Goal: Transaction & Acquisition: Purchase product/service

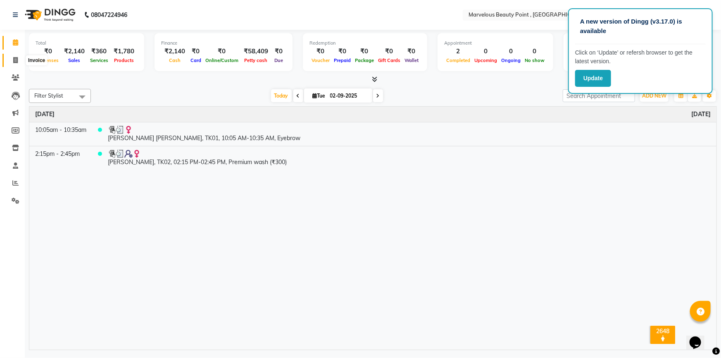
click at [15, 59] on icon at bounding box center [15, 60] width 5 height 6
select select "service"
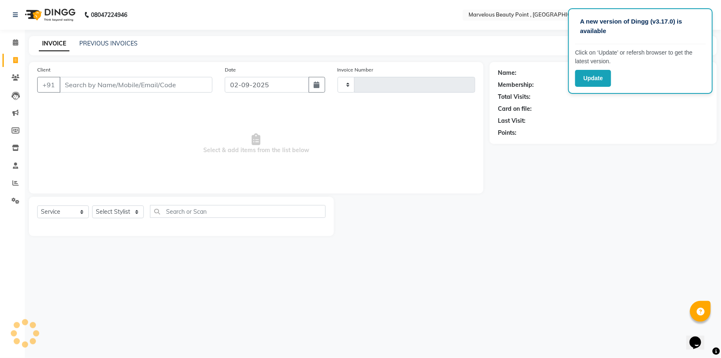
type input "0392"
select select "6391"
select select "V"
select select "48482"
click at [87, 85] on input "Client" at bounding box center [136, 85] width 153 height 16
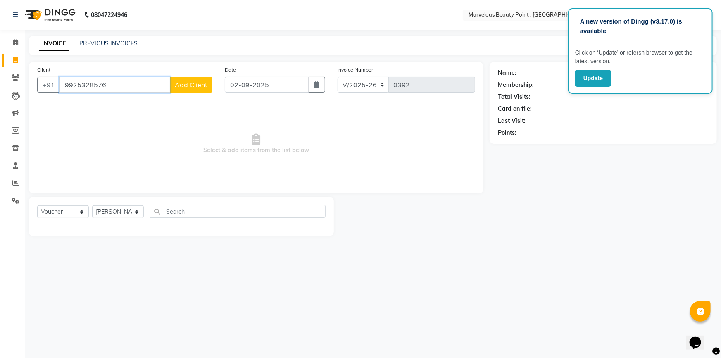
type input "9925328576"
click at [194, 84] on span "Add Client" at bounding box center [191, 85] width 33 height 8
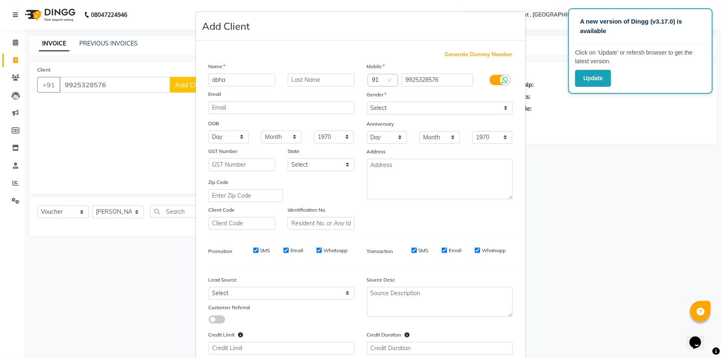
type input "abha"
click at [319, 79] on input "text" at bounding box center [321, 80] width 67 height 13
type input "vinothiya"
click at [388, 104] on select "Select [DEMOGRAPHIC_DATA] [DEMOGRAPHIC_DATA] Other Prefer Not To Say" at bounding box center [440, 108] width 146 height 13
select select "[DEMOGRAPHIC_DATA]"
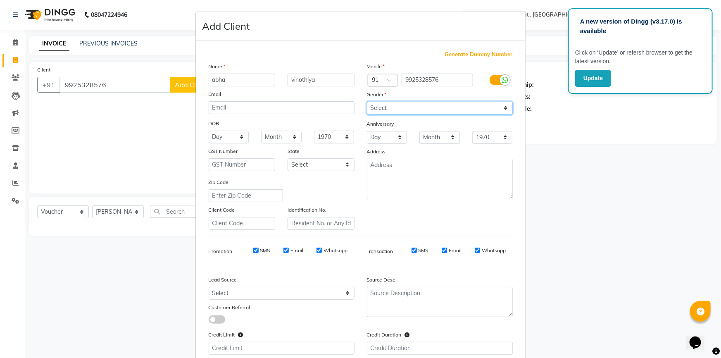
click at [367, 102] on select "Select [DEMOGRAPHIC_DATA] [DEMOGRAPHIC_DATA] Other Prefer Not To Say" at bounding box center [440, 108] width 146 height 13
click at [374, 143] on select "Day 01 02 03 04 05 06 07 08 09 10 11 12 13 14 15 16 17 18 19 20 21 22 23 24 25 …" at bounding box center [387, 137] width 41 height 13
click at [372, 135] on select "Day 01 02 03 04 05 06 07 08 09 10 11 12 13 14 15 16 17 18 19 20 21 22 23 24 25 …" at bounding box center [387, 137] width 41 height 13
select select "13"
click at [440, 136] on select "Month January February March April May June July August September October Novem…" at bounding box center [440, 137] width 41 height 13
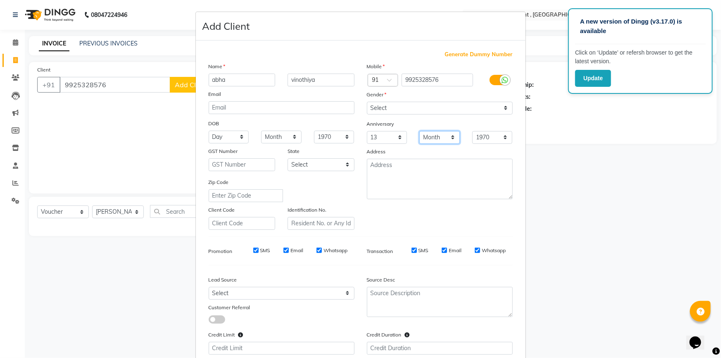
select select "02"
click at [420, 131] on select "Month January February March April May June July August September October Novem…" at bounding box center [440, 137] width 41 height 13
click at [485, 136] on select "1970 1971 1972 1973 1974 1975 1976 1977 1978 1979 1980 1981 1982 1983 1984 1985…" at bounding box center [493, 137] width 41 height 13
select select "2006"
click at [473, 131] on select "1970 1971 1972 1973 1974 1975 1976 1977 1978 1979 1980 1981 1982 1983 1984 1985…" at bounding box center [493, 137] width 41 height 13
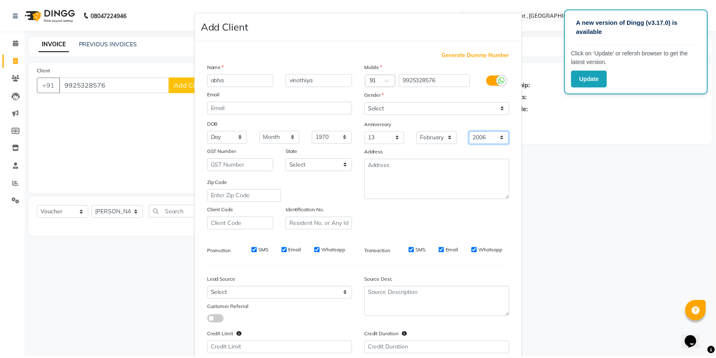
scroll to position [57, 0]
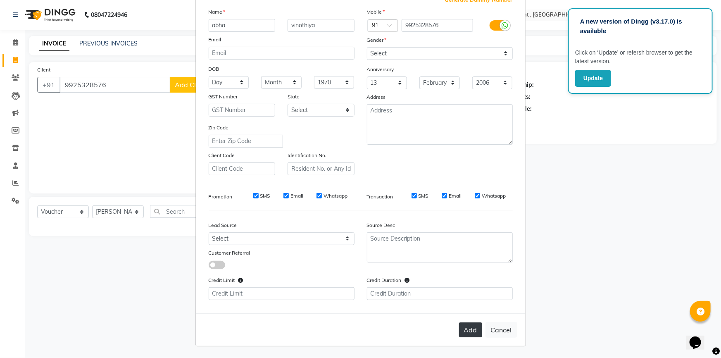
click at [463, 327] on button "Add" at bounding box center [470, 329] width 23 height 15
select select
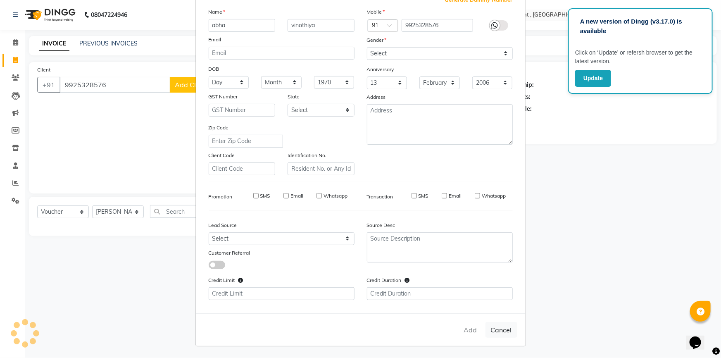
select select
checkbox input "false"
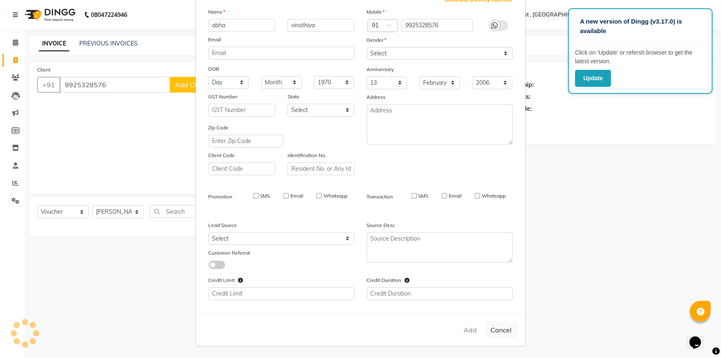
checkbox input "false"
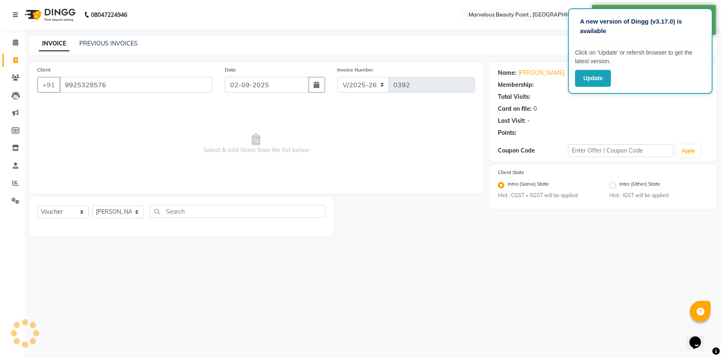
select select "1: Object"
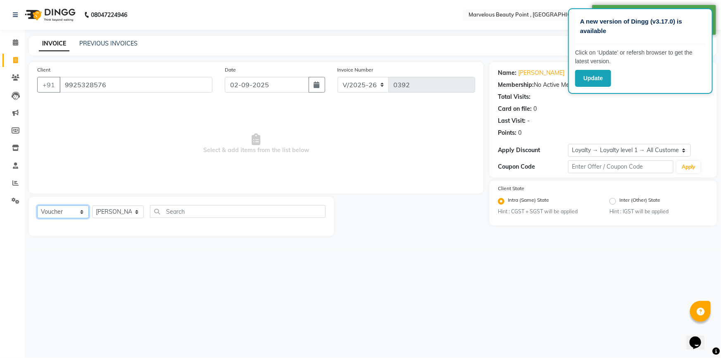
click at [60, 217] on select "Select Service Product Membership Package Voucher Prepaid Gift Card" at bounding box center [63, 211] width 52 height 13
select select "service"
click at [37, 205] on select "Select Service Product Membership Package Voucher Prepaid Gift Card" at bounding box center [63, 211] width 52 height 13
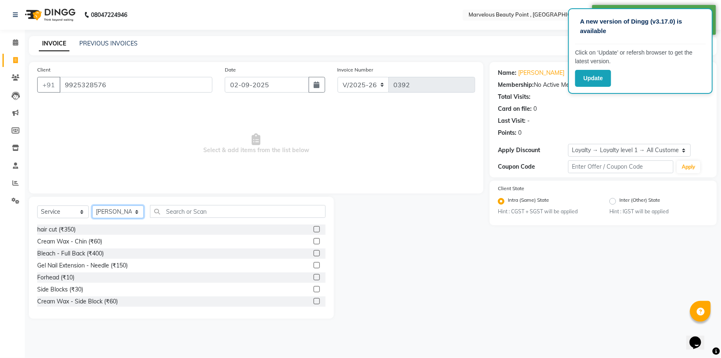
click at [107, 214] on select "Select Stylist [PERSON_NAME] [PERSON_NAME] [PERSON_NAME]" at bounding box center [118, 211] width 52 height 13
select select "66154"
click at [92, 205] on select "Select Stylist [PERSON_NAME] [PERSON_NAME] [PERSON_NAME]" at bounding box center [118, 211] width 52 height 13
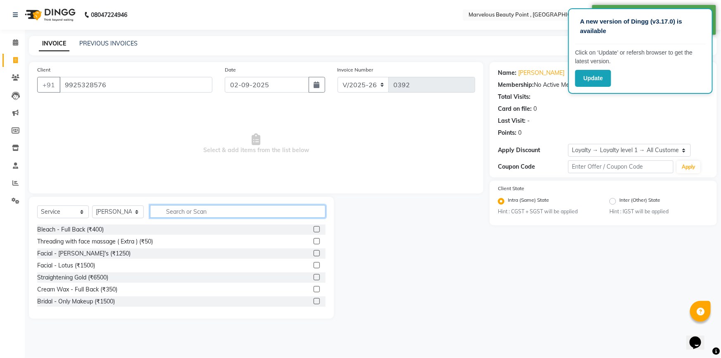
click at [174, 213] on input "text" at bounding box center [238, 211] width 176 height 13
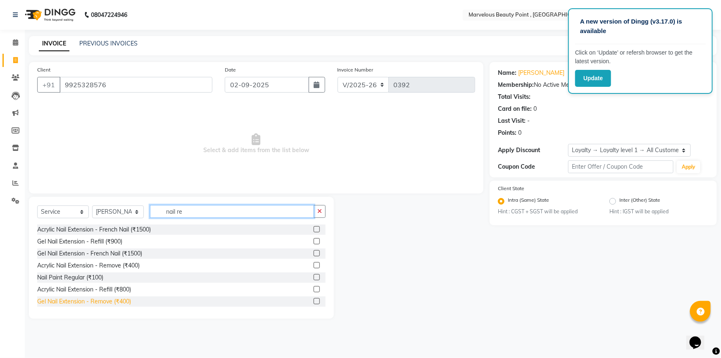
type input "nail re"
click at [114, 301] on div "Gel Nail Extension - Remove (₹400)" at bounding box center [84, 301] width 94 height 9
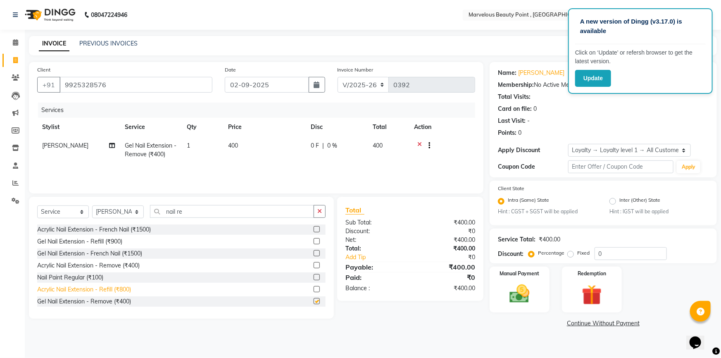
checkbox input "false"
click at [377, 145] on span "400" at bounding box center [378, 145] width 10 height 7
select select "66154"
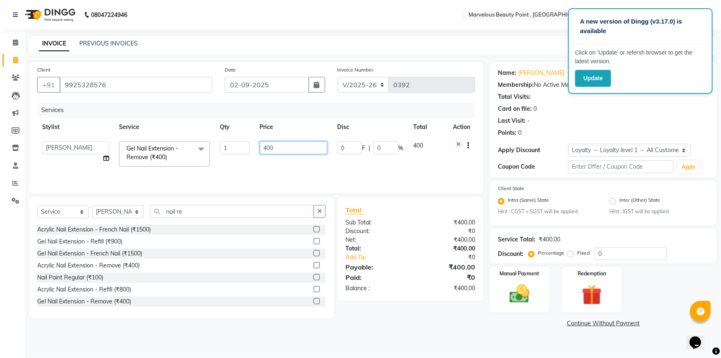
click at [269, 147] on input "400" at bounding box center [294, 147] width 68 height 13
type input "200"
click at [294, 162] on td "200" at bounding box center [294, 153] width 78 height 35
select select "66154"
click at [522, 284] on img at bounding box center [520, 294] width 34 height 24
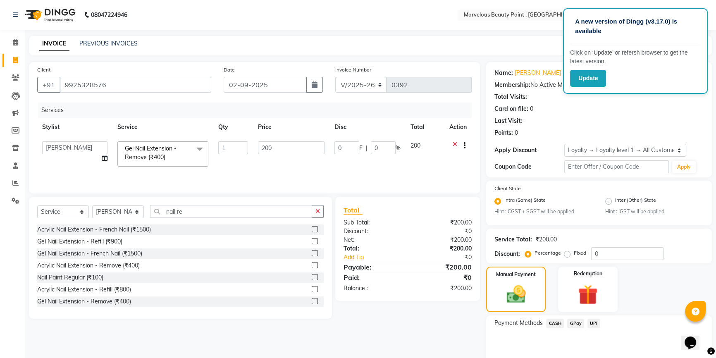
scroll to position [37, 0]
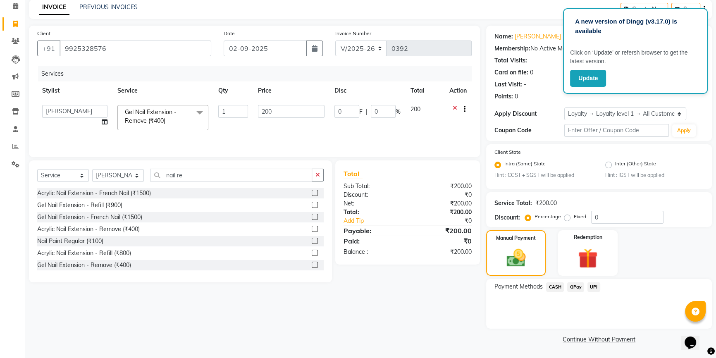
click at [551, 285] on span "CASH" at bounding box center [555, 287] width 18 height 10
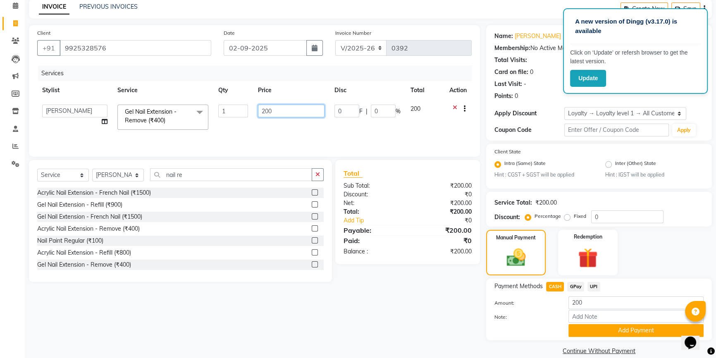
click at [284, 109] on input "200" at bounding box center [291, 111] width 67 height 13
type input "250"
click at [282, 136] on div "Services Stylist Service Qty Price Disc Total Action [PERSON_NAME] [PERSON_NAME…" at bounding box center [254, 107] width 435 height 83
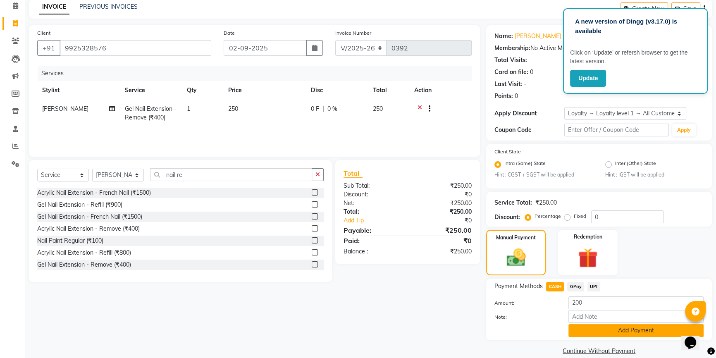
click at [587, 329] on button "Add Payment" at bounding box center [635, 330] width 135 height 13
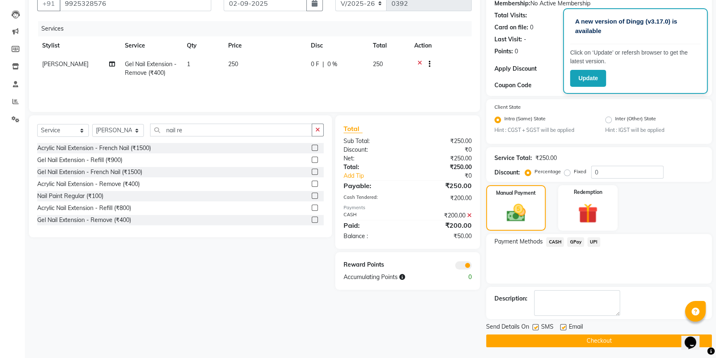
scroll to position [83, 0]
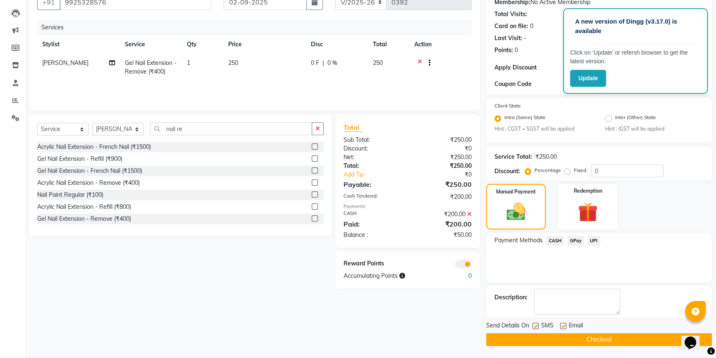
click at [461, 261] on span at bounding box center [463, 264] width 17 height 8
click at [472, 265] on input "checkbox" at bounding box center [472, 265] width 0 height 0
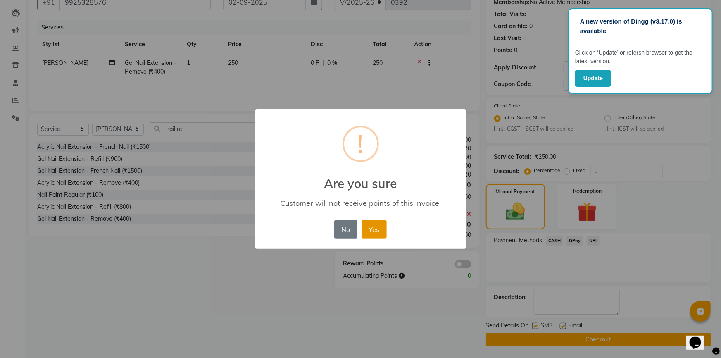
click at [372, 226] on button "Yes" at bounding box center [374, 229] width 25 height 18
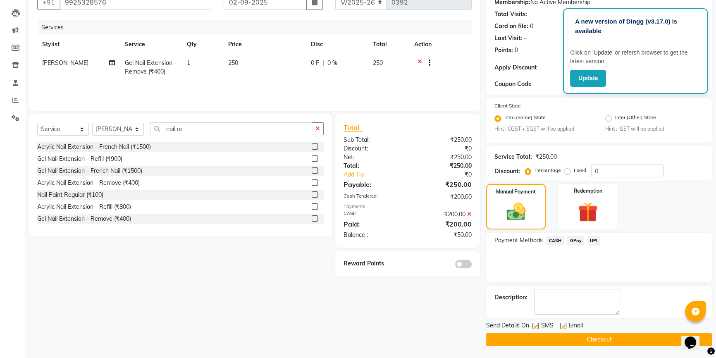
click at [505, 339] on button "Checkout" at bounding box center [599, 339] width 226 height 13
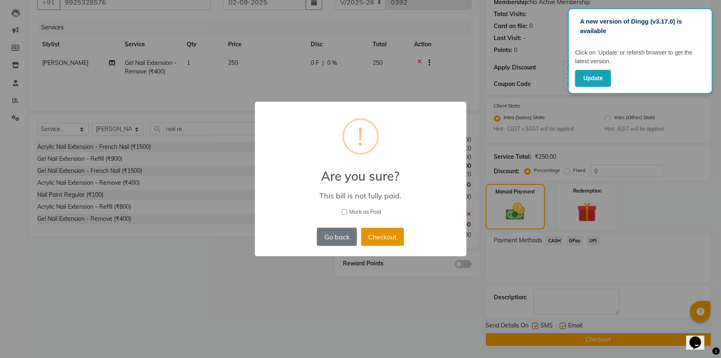
click at [380, 244] on button "Checkout" at bounding box center [382, 237] width 43 height 18
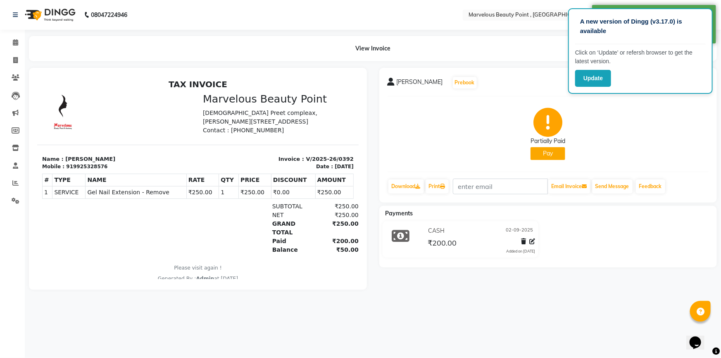
click at [551, 157] on button "Pay" at bounding box center [548, 153] width 35 height 13
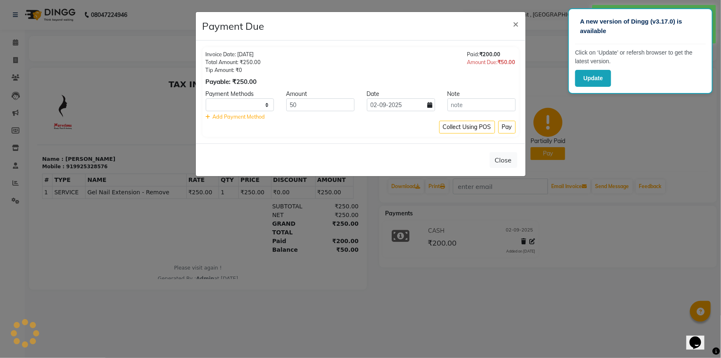
select select "1"
click at [501, 127] on button "Pay" at bounding box center [507, 127] width 17 height 13
